Goal: Task Accomplishment & Management: Use online tool/utility

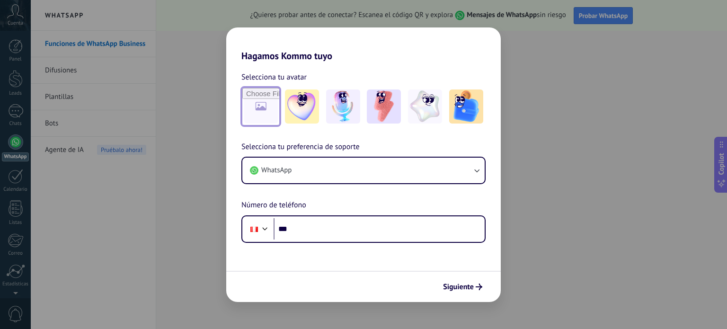
click at [263, 107] on input "file" at bounding box center [260, 106] width 37 height 37
type input "**********"
click at [265, 110] on img at bounding box center [261, 106] width 34 height 34
click at [330, 79] on link "Restablecer" at bounding box center [329, 76] width 37 height 9
click at [263, 100] on input "file" at bounding box center [260, 106] width 37 height 37
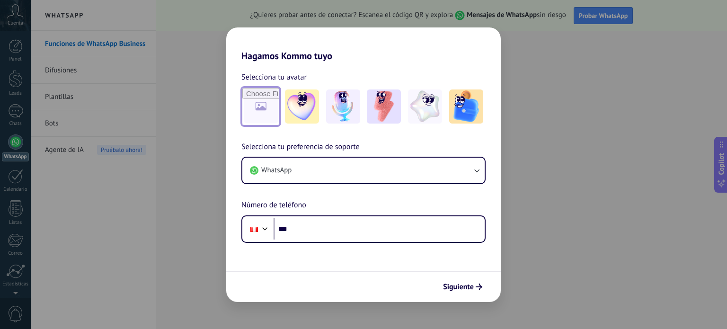
type input "**********"
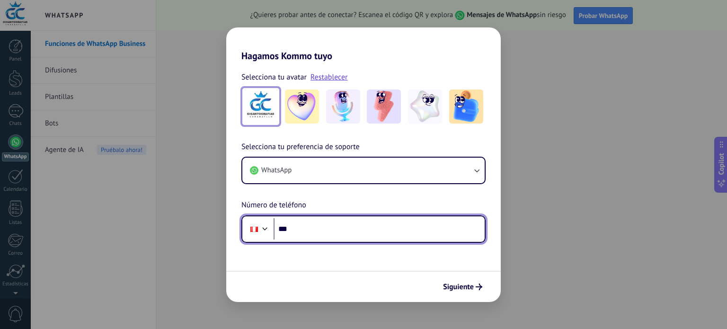
click at [324, 231] on input "***" at bounding box center [379, 229] width 211 height 22
type input "**********"
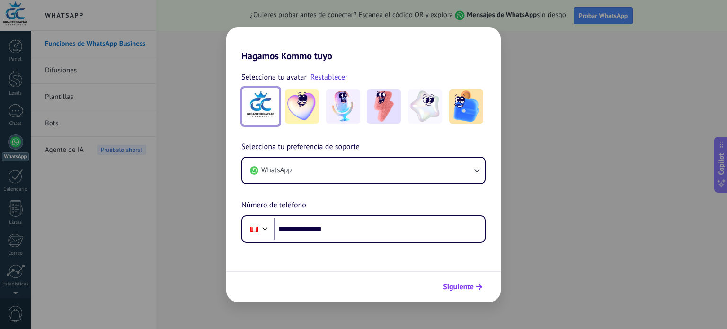
click at [467, 290] on span "Siguiente" at bounding box center [458, 287] width 31 height 7
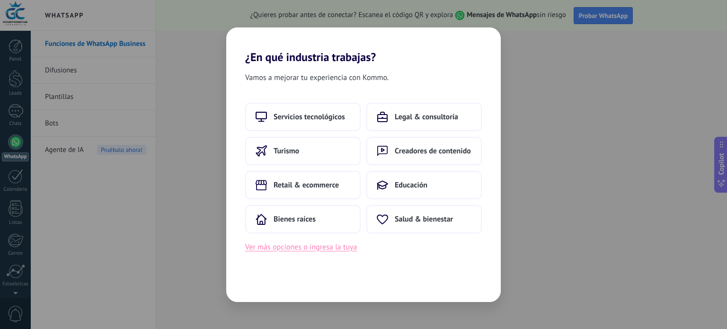
click at [306, 247] on button "Ver más opciones o ingresa la tuya" at bounding box center [301, 247] width 112 height 12
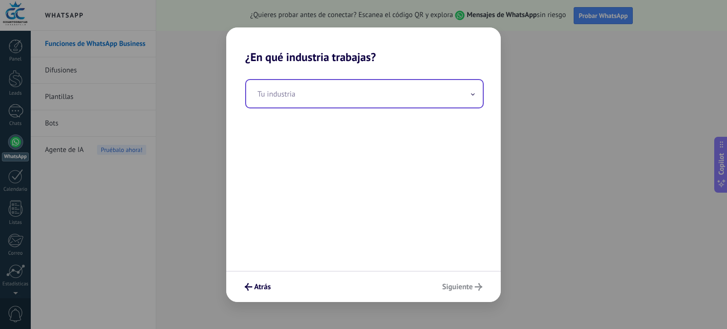
click at [309, 95] on input "text" at bounding box center [364, 93] width 237 height 27
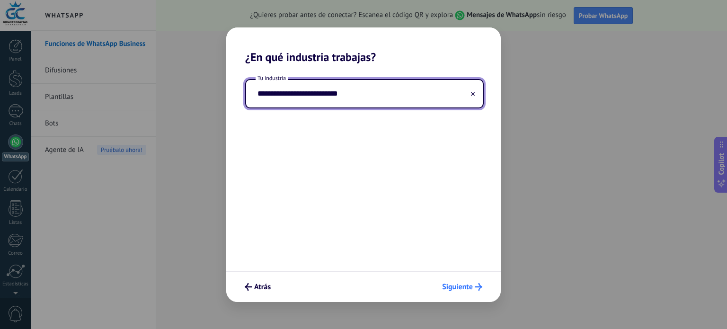
type input "**********"
click at [466, 285] on span "Siguiente" at bounding box center [457, 287] width 31 height 7
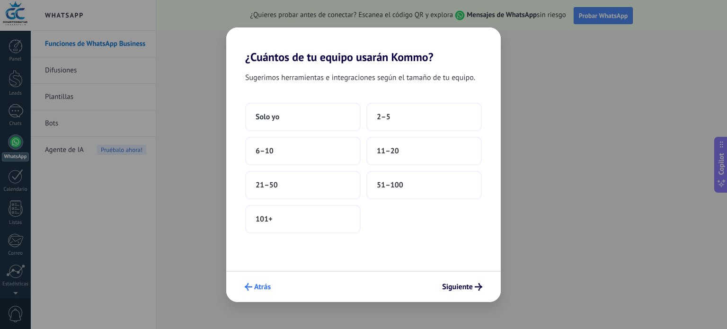
click at [265, 287] on span "Atrás" at bounding box center [262, 287] width 17 height 7
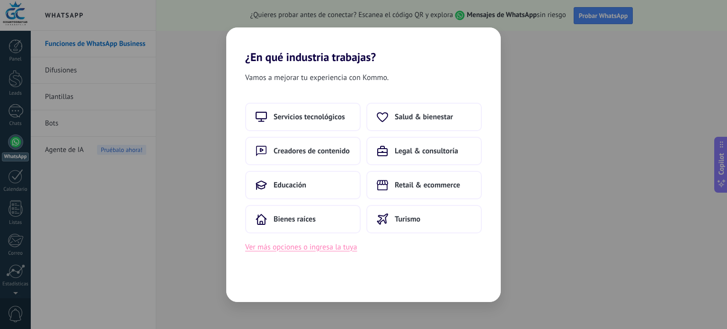
click at [309, 248] on button "Ver más opciones o ingresa la tuya" at bounding box center [301, 247] width 112 height 12
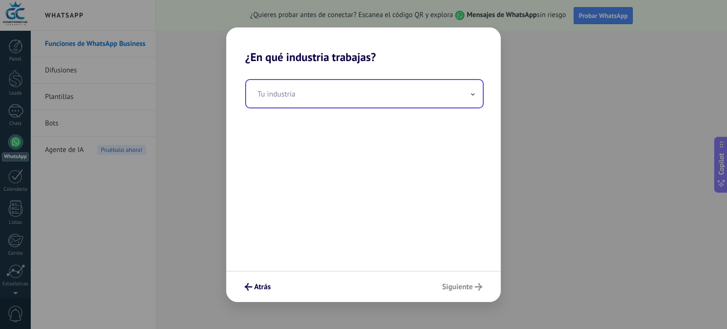
click at [476, 98] on input "text" at bounding box center [364, 93] width 237 height 27
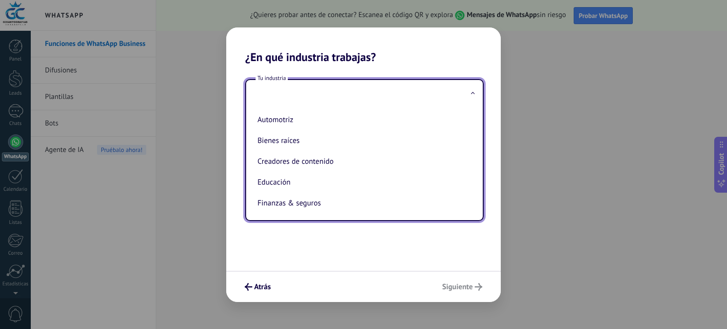
click at [327, 96] on input "text" at bounding box center [364, 93] width 237 height 27
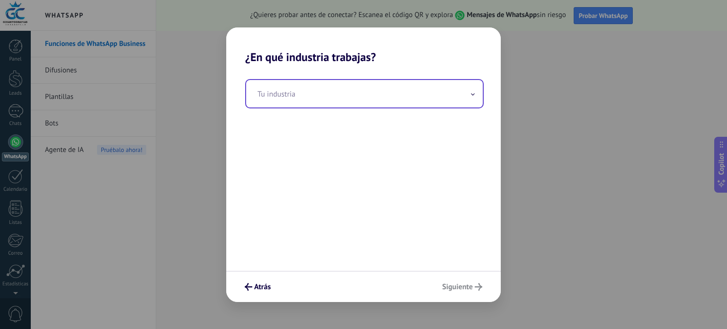
click at [327, 96] on input "text" at bounding box center [364, 93] width 237 height 27
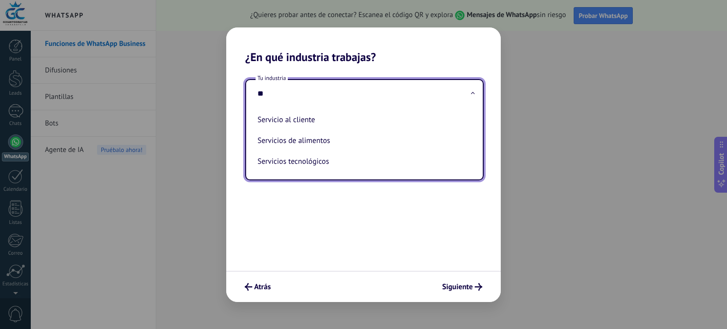
type input "*"
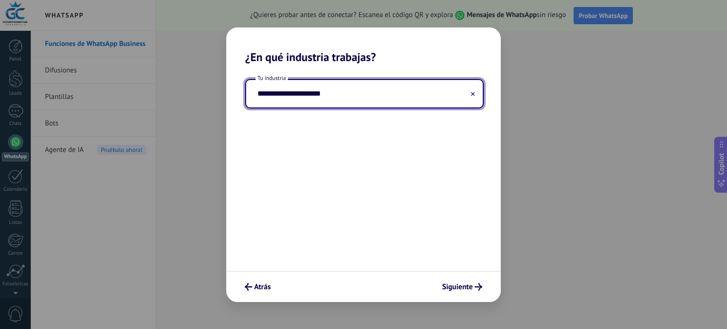
drag, startPoint x: 282, startPoint y: 92, endPoint x: 239, endPoint y: 96, distance: 43.2
click at [240, 95] on div "**********" at bounding box center [363, 167] width 275 height 207
type input "**********"
click at [469, 286] on span "Siguiente" at bounding box center [457, 287] width 31 height 7
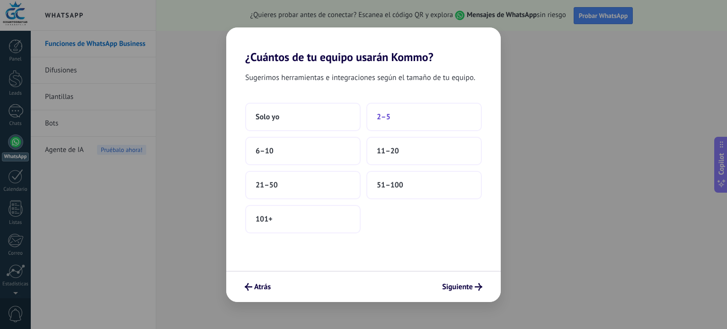
click at [407, 117] on button "2–5" at bounding box center [424, 117] width 116 height 28
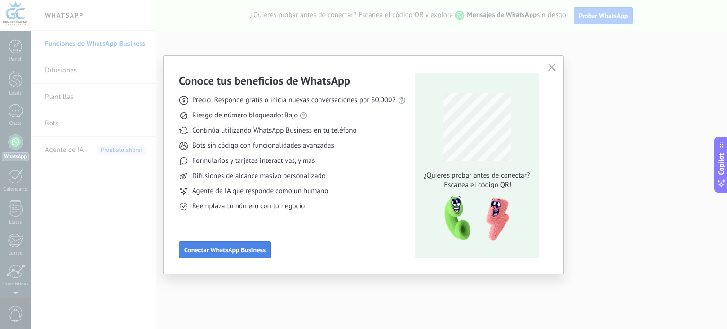
click at [225, 253] on span "Conectar WhatsApp Business" at bounding box center [224, 250] width 81 height 7
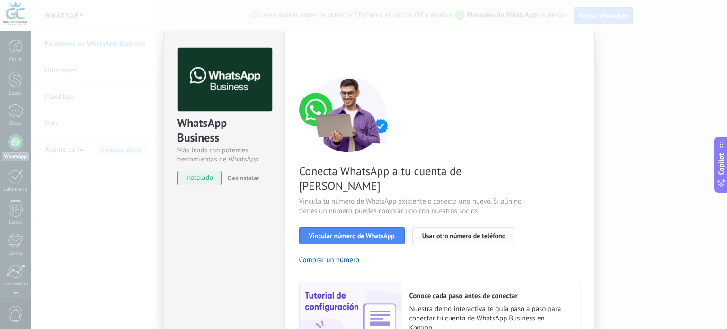
click at [470, 232] on span "Usar otro número de teléfono" at bounding box center [463, 235] width 83 height 7
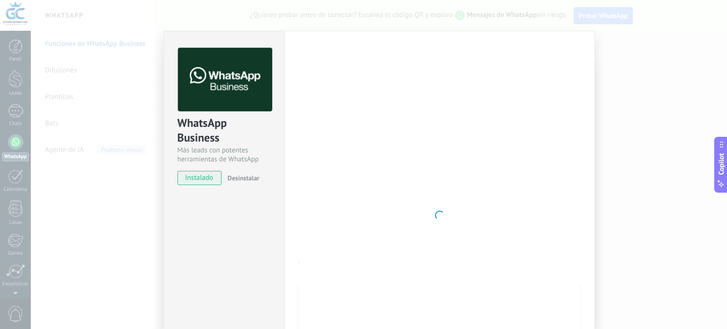
click at [231, 84] on img at bounding box center [225, 80] width 94 height 64
click at [202, 181] on span "instalado" at bounding box center [199, 178] width 43 height 14
click at [243, 178] on span "Desinstalar" at bounding box center [244, 178] width 32 height 9
click at [194, 179] on span "instalado" at bounding box center [199, 178] width 43 height 14
click at [332, 204] on div at bounding box center [439, 215] width 281 height 335
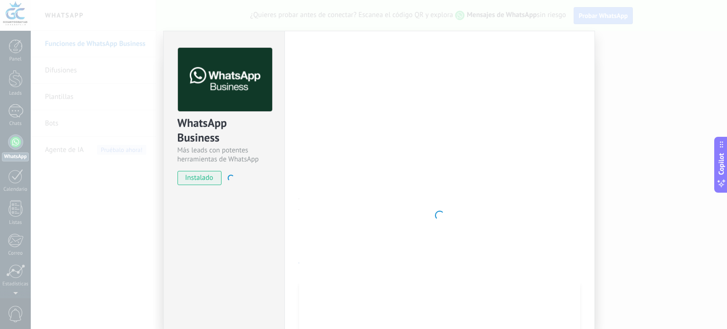
scroll to position [91, 0]
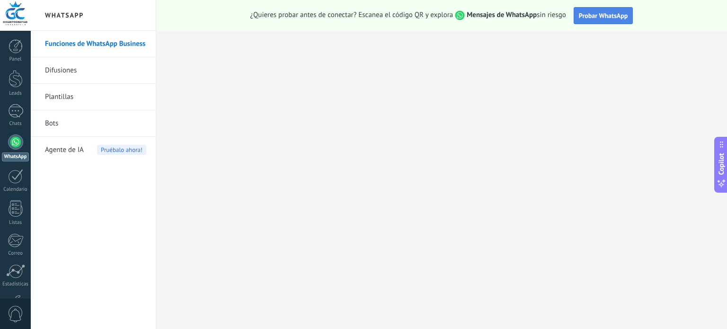
click at [607, 17] on span "Probar WhatsApp" at bounding box center [603, 15] width 49 height 9
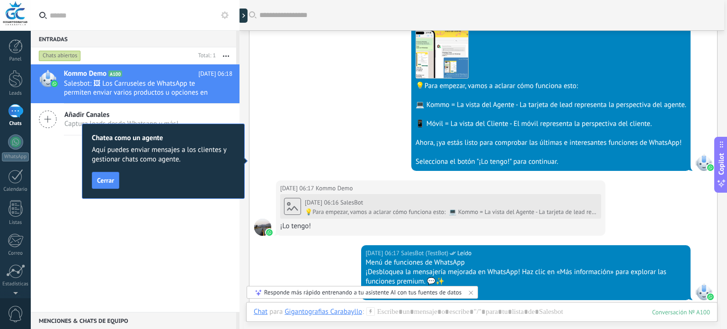
scroll to position [263, 0]
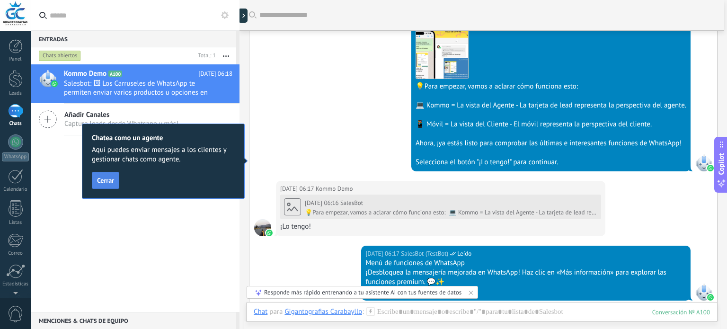
click at [102, 182] on span "Cerrar" at bounding box center [105, 180] width 17 height 7
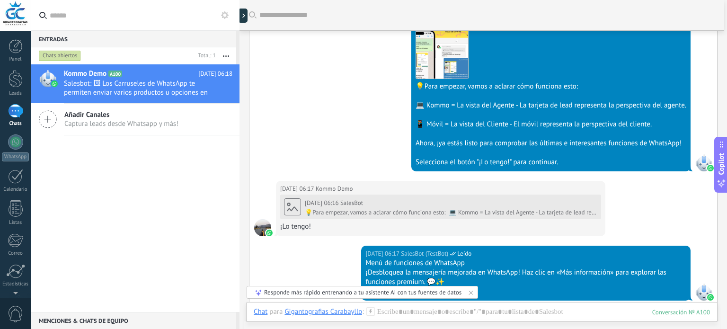
click at [48, 119] on use at bounding box center [47, 119] width 17 height 17
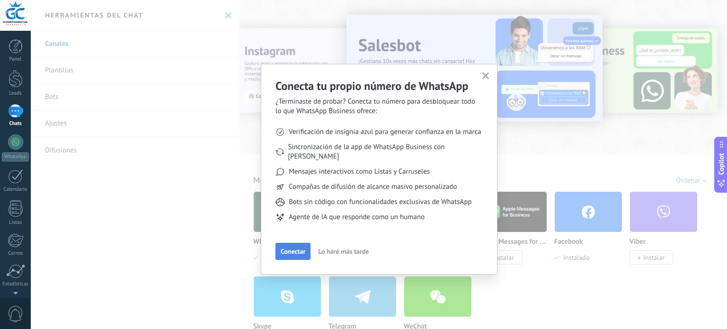
click at [293, 248] on span "Conectar" at bounding box center [293, 251] width 25 height 7
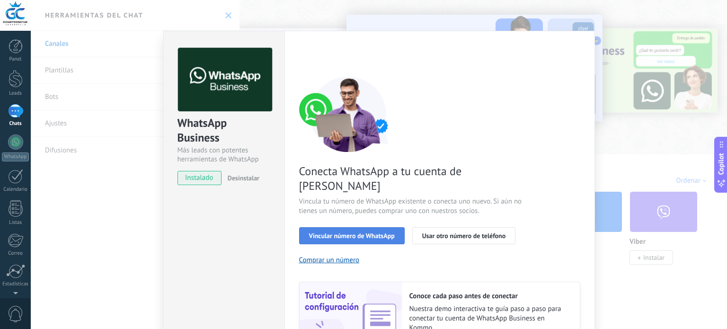
click at [363, 232] on span "Vincular número de WhatsApp" at bounding box center [352, 235] width 86 height 7
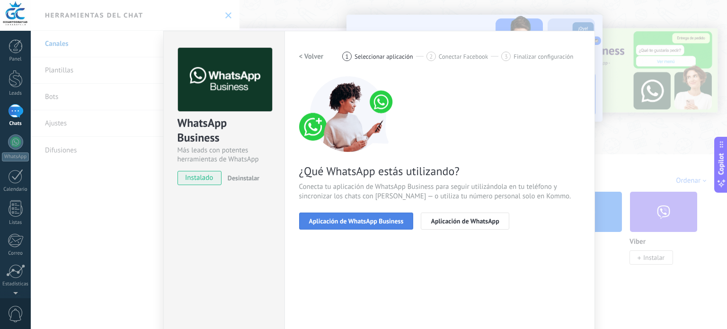
click at [368, 220] on span "Aplicación de WhatsApp Business" at bounding box center [356, 221] width 95 height 7
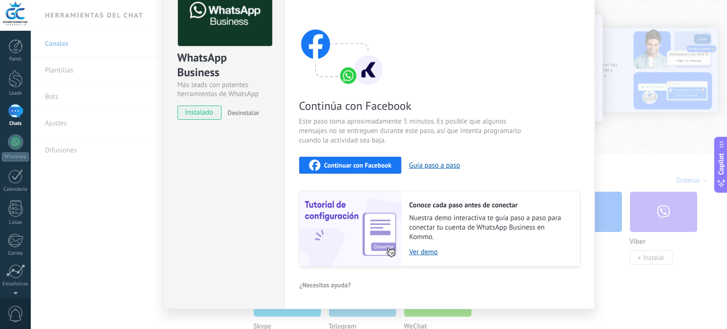
scroll to position [80, 0]
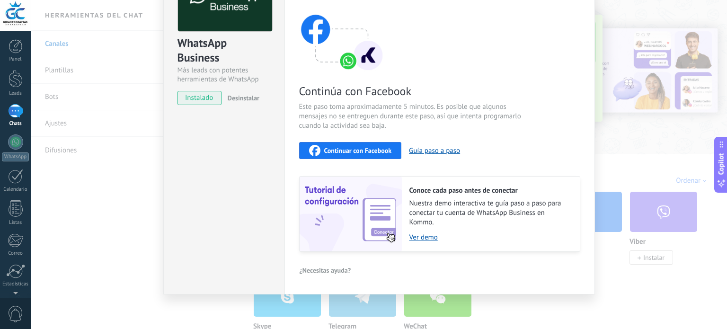
click at [356, 152] on span "Continuar con Facebook" at bounding box center [358, 150] width 68 height 7
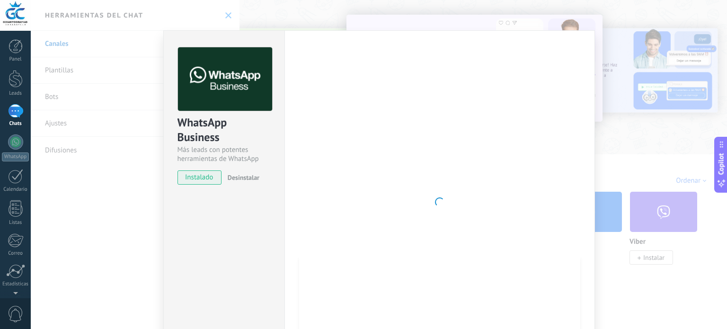
scroll to position [0, 0]
